Goal: Find specific page/section: Find specific page/section

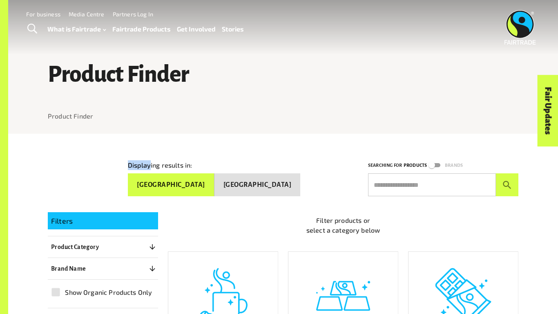
drag, startPoint x: 0, startPoint y: 0, endPoint x: 151, endPoint y: 153, distance: 214.7
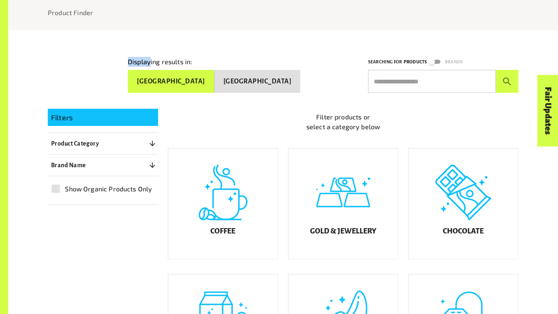
scroll to position [107, 0]
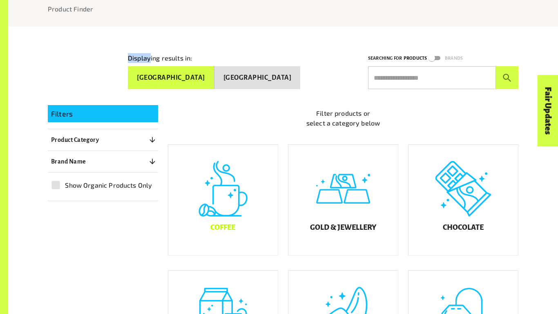
click at [252, 201] on div "Coffee" at bounding box center [223, 200] width 110 height 110
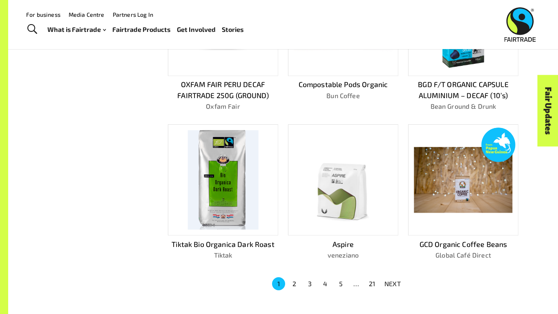
scroll to position [445, 0]
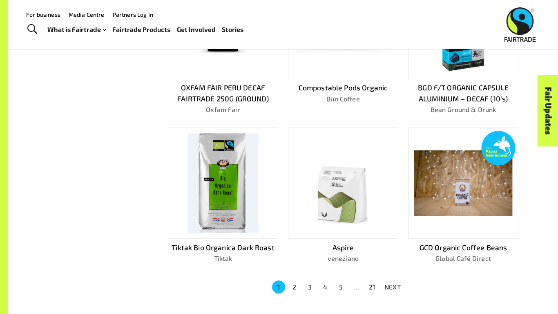
click at [324, 178] on img at bounding box center [343, 183] width 98 height 98
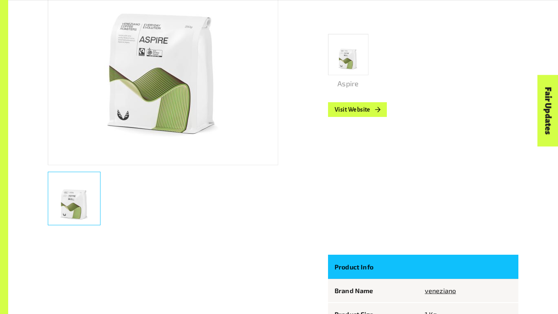
scroll to position [233, 0]
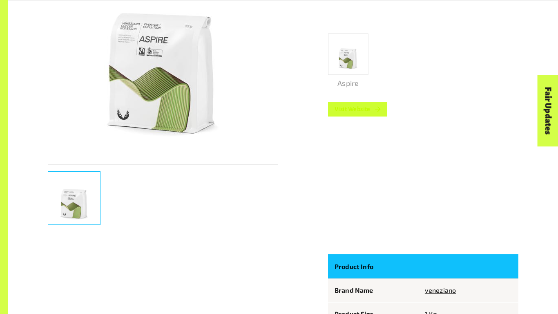
click at [362, 109] on link "Visit Website" at bounding box center [357, 109] width 59 height 15
